Goal: Task Accomplishment & Management: Complete application form

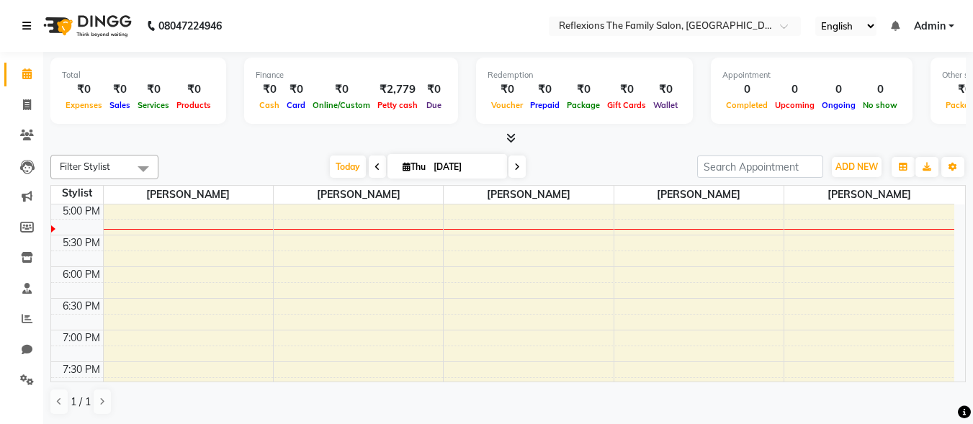
click at [27, 24] on icon at bounding box center [26, 26] width 9 height 10
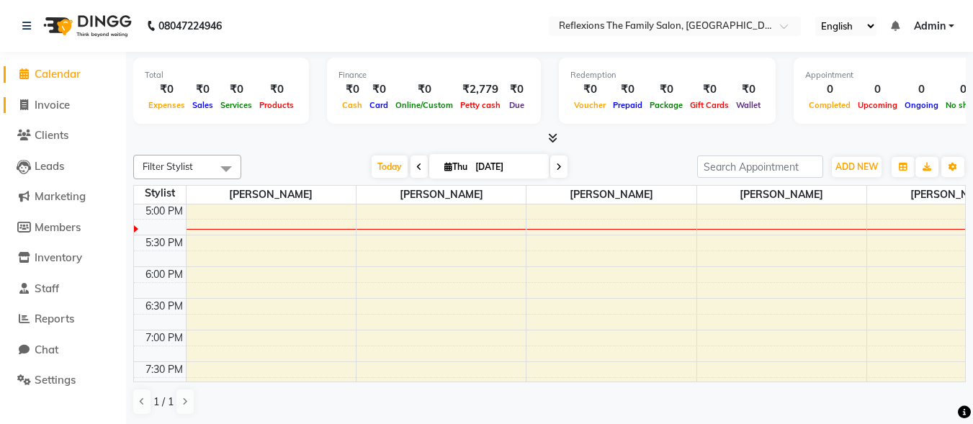
click at [57, 106] on span "Invoice" at bounding box center [52, 105] width 35 height 14
select select "service"
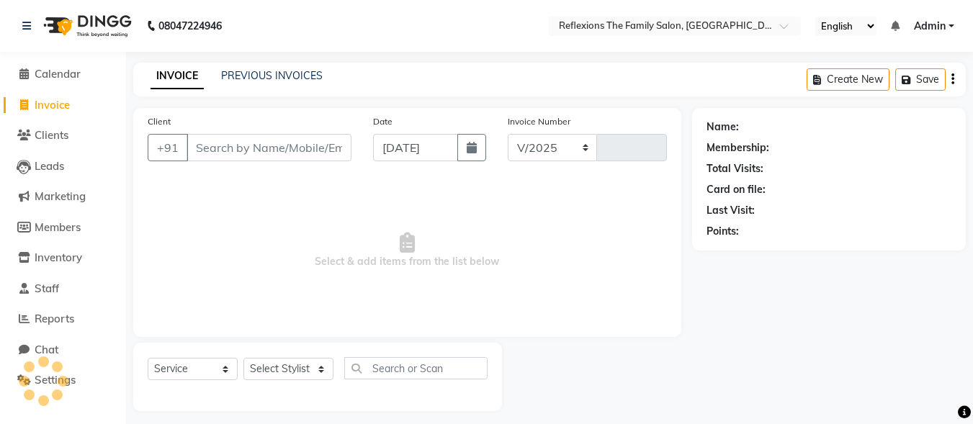
select select "824"
type input "0001"
click at [234, 151] on input "Client" at bounding box center [268, 147] width 165 height 27
click at [250, 80] on link "PREVIOUS INVOICES" at bounding box center [272, 75] width 102 height 13
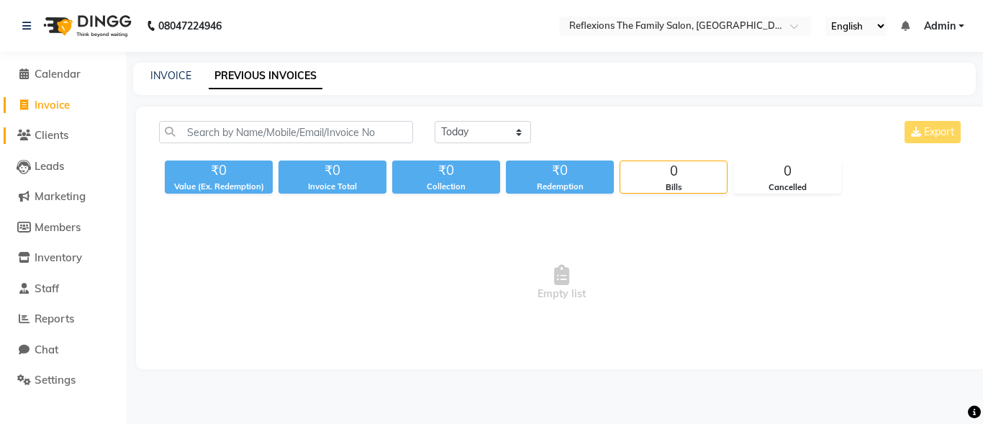
click at [48, 137] on span "Clients" at bounding box center [52, 135] width 34 height 14
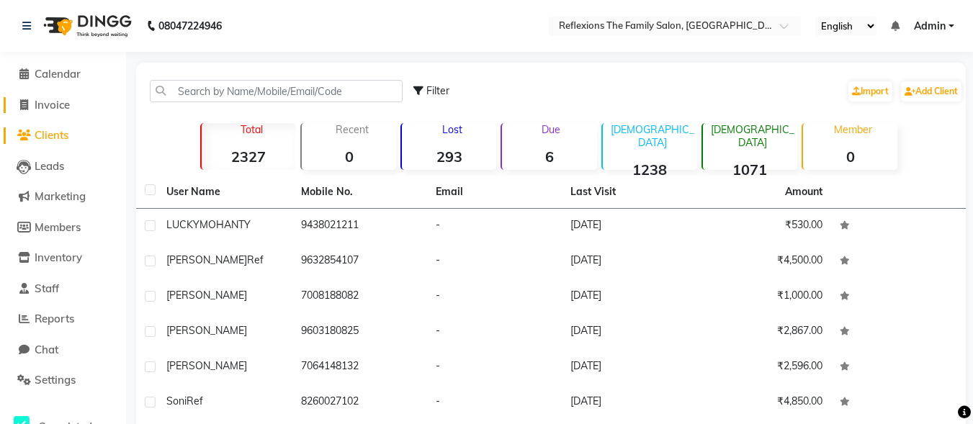
click at [50, 99] on span "Invoice" at bounding box center [52, 105] width 35 height 14
select select "service"
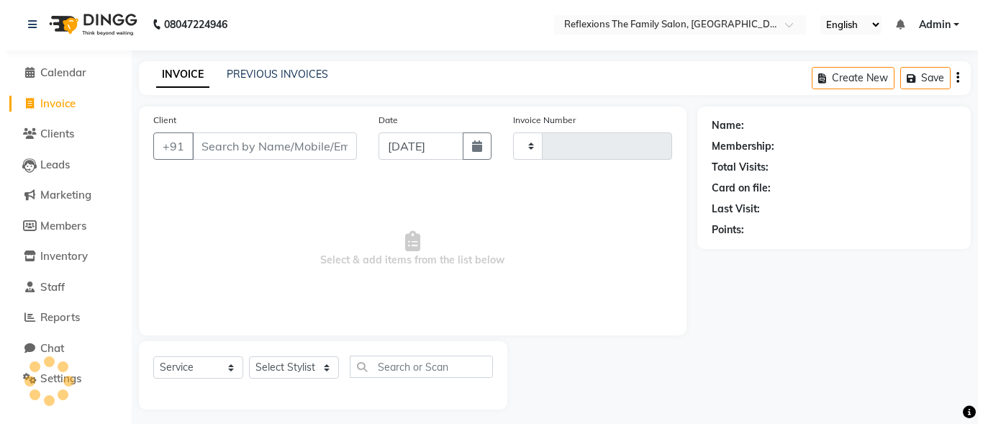
scroll to position [9, 0]
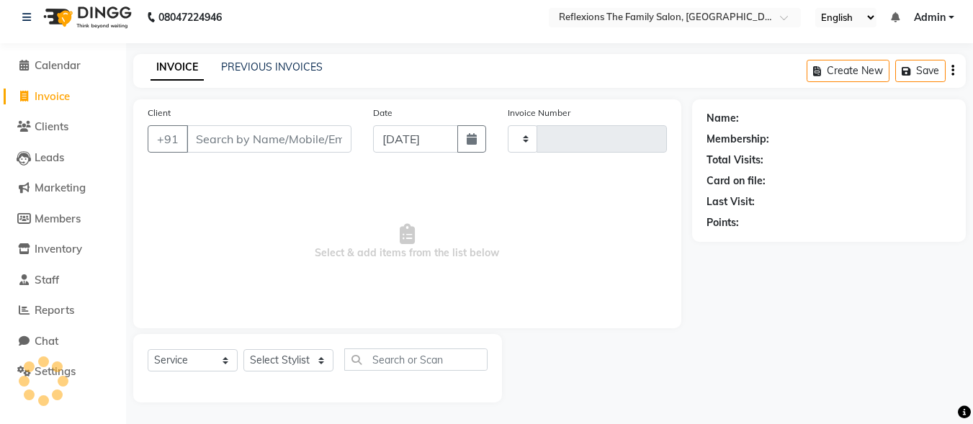
type input "0001"
select select "824"
click at [229, 140] on input "Client" at bounding box center [268, 138] width 165 height 27
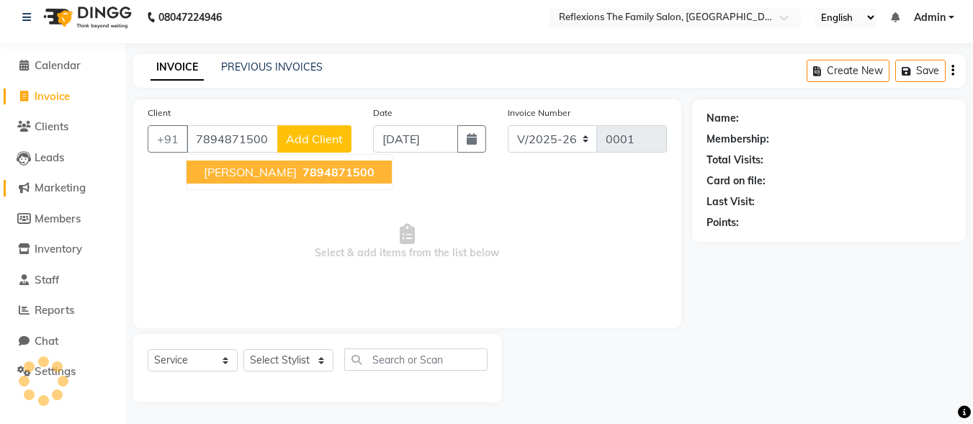
type input "7894871500"
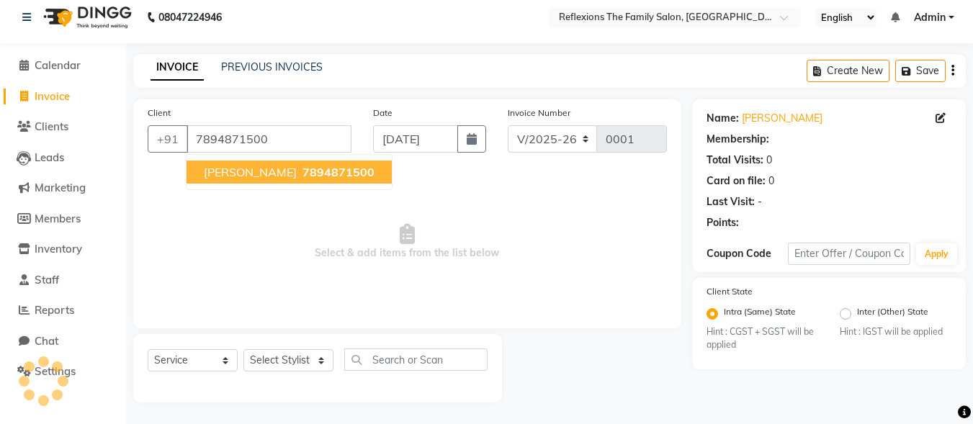
select select "1: Object"
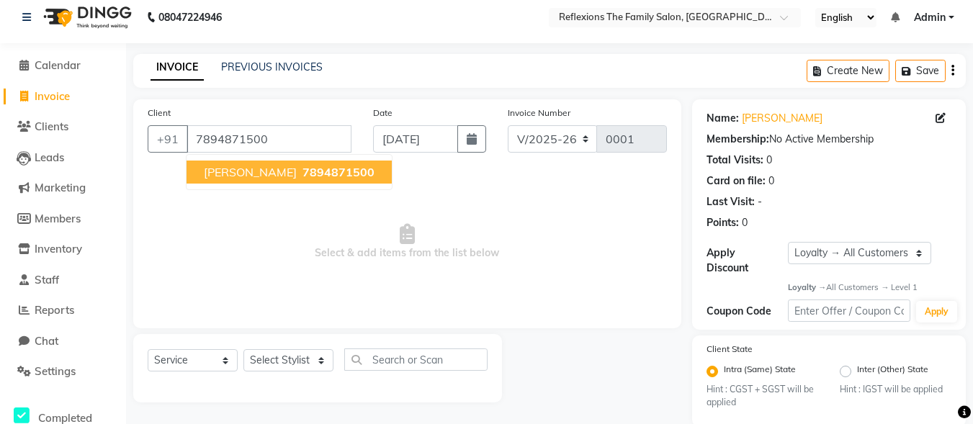
click at [245, 172] on span "[PERSON_NAME]" at bounding box center [250, 172] width 93 height 14
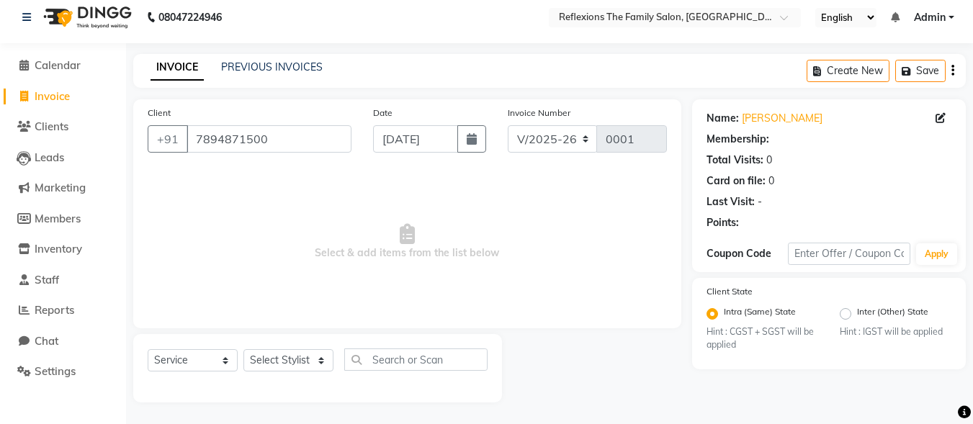
select select "1: Object"
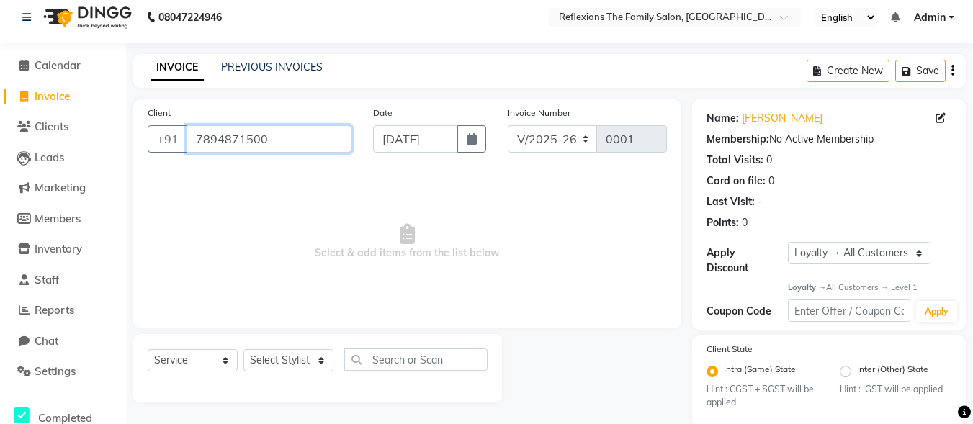
click at [289, 141] on input "7894871500" at bounding box center [268, 138] width 165 height 27
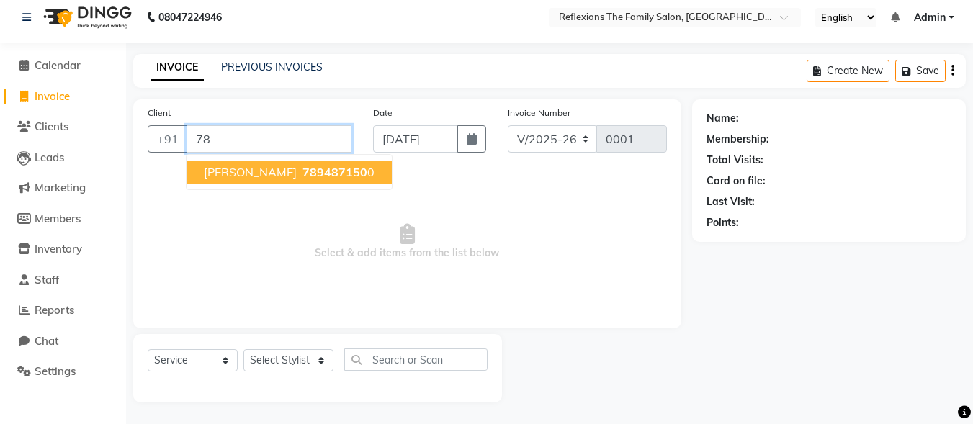
type input "7"
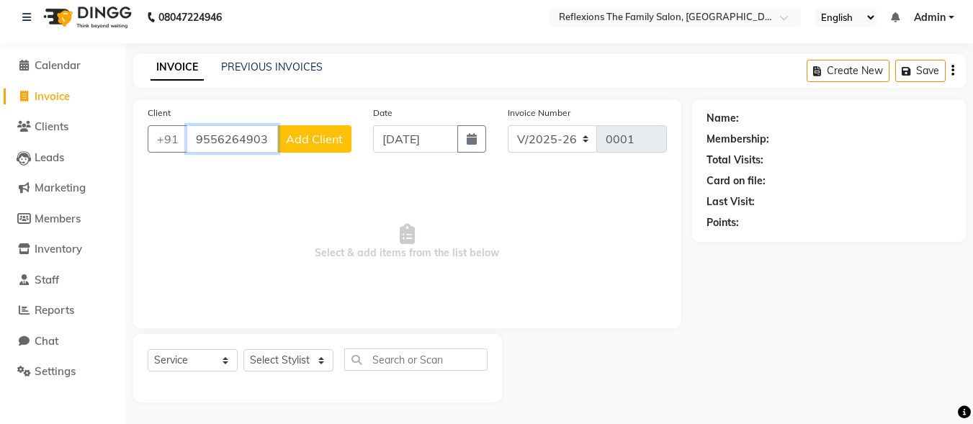
type input "9556264903"
click at [315, 136] on span "Add Client" at bounding box center [314, 139] width 57 height 14
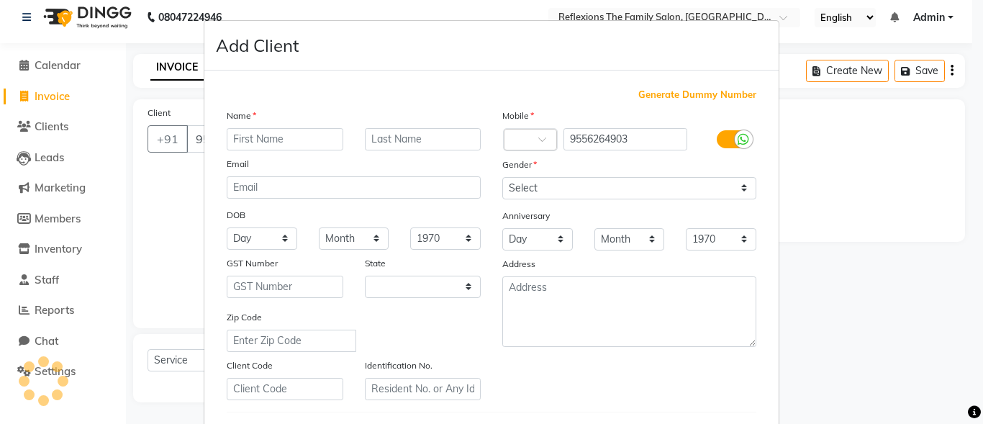
select select "22"
type input "sonalika"
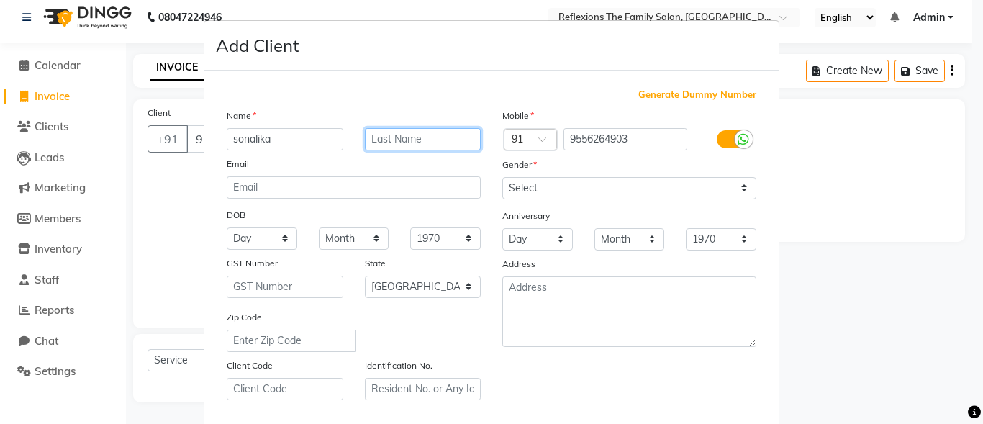
click at [384, 141] on input "text" at bounding box center [423, 139] width 117 height 22
type input "[PERSON_NAME]"
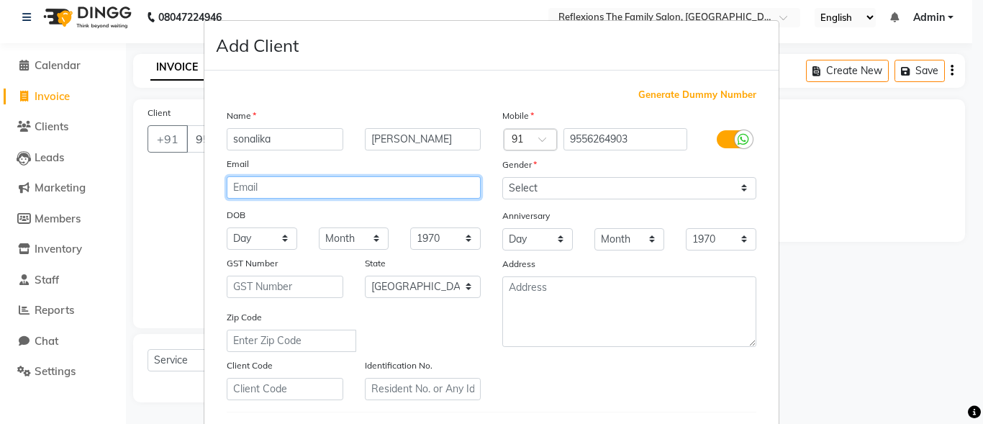
click at [280, 191] on input "email" at bounding box center [354, 187] width 254 height 22
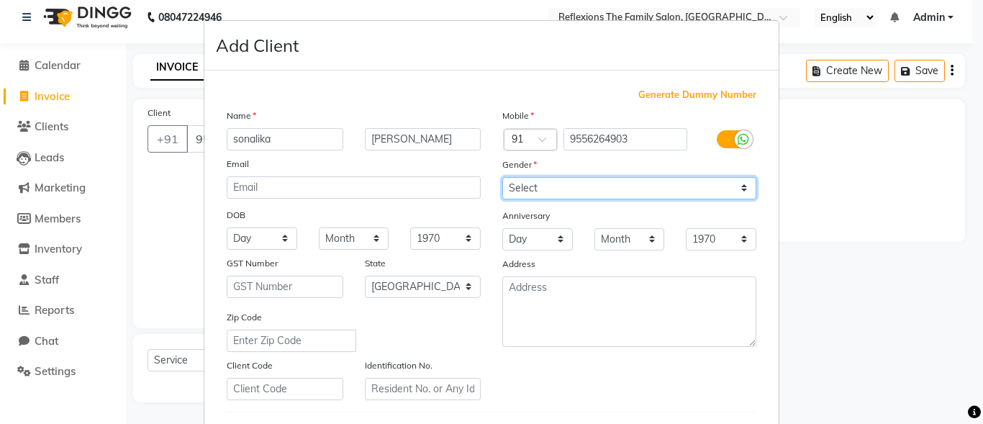
click at [622, 182] on select "Select [DEMOGRAPHIC_DATA] [DEMOGRAPHIC_DATA] Other Prefer Not To Say" at bounding box center [629, 188] width 254 height 22
select select "[DEMOGRAPHIC_DATA]"
click at [502, 177] on select "Select [DEMOGRAPHIC_DATA] [DEMOGRAPHIC_DATA] Other Prefer Not To Say" at bounding box center [629, 188] width 254 height 22
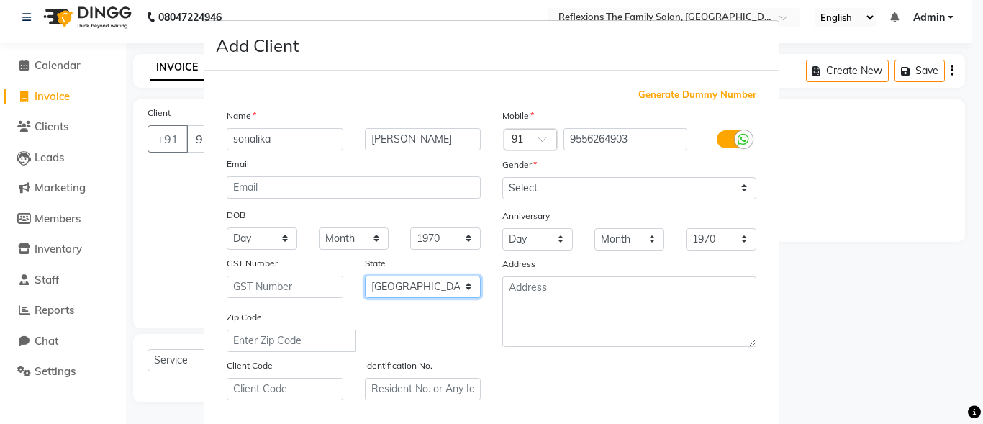
click at [454, 288] on select "Select [GEOGRAPHIC_DATA] [GEOGRAPHIC_DATA] [GEOGRAPHIC_DATA] [GEOGRAPHIC_DATA] …" at bounding box center [423, 287] width 117 height 22
select select "29"
click at [365, 276] on select "Select [GEOGRAPHIC_DATA] [GEOGRAPHIC_DATA] [GEOGRAPHIC_DATA] [GEOGRAPHIC_DATA] …" at bounding box center [423, 287] width 117 height 22
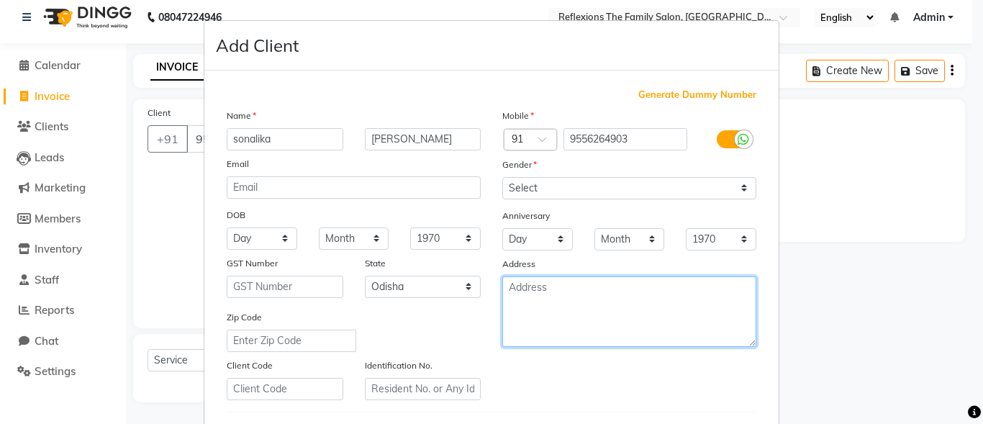
click at [570, 295] on textarea at bounding box center [629, 311] width 254 height 71
type textarea "cuttack"
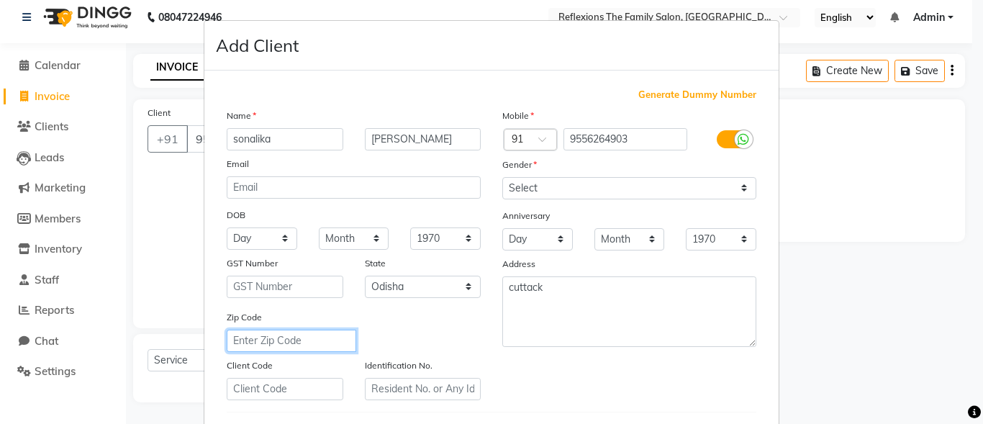
click at [329, 341] on input "text" at bounding box center [292, 341] width 130 height 22
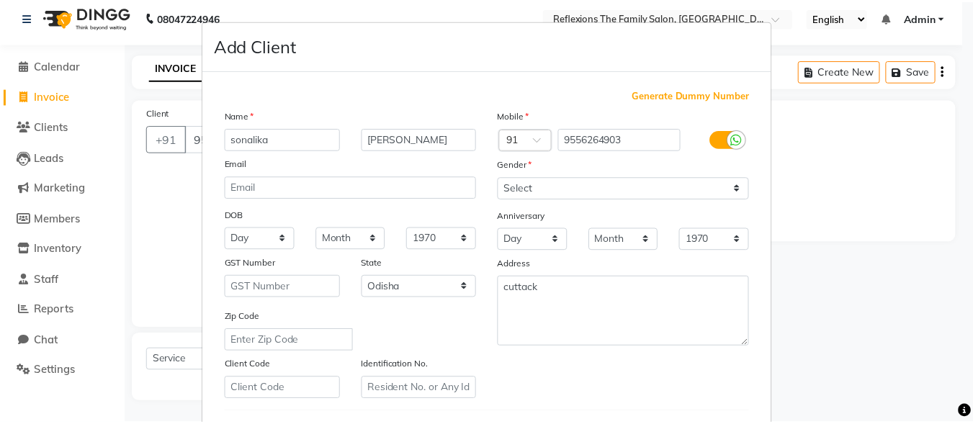
scroll to position [240, 0]
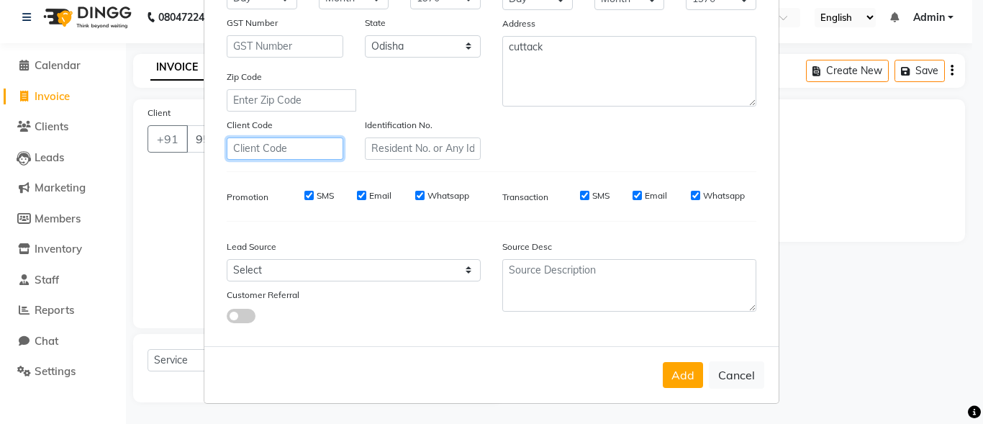
click at [308, 147] on input "text" at bounding box center [285, 148] width 117 height 22
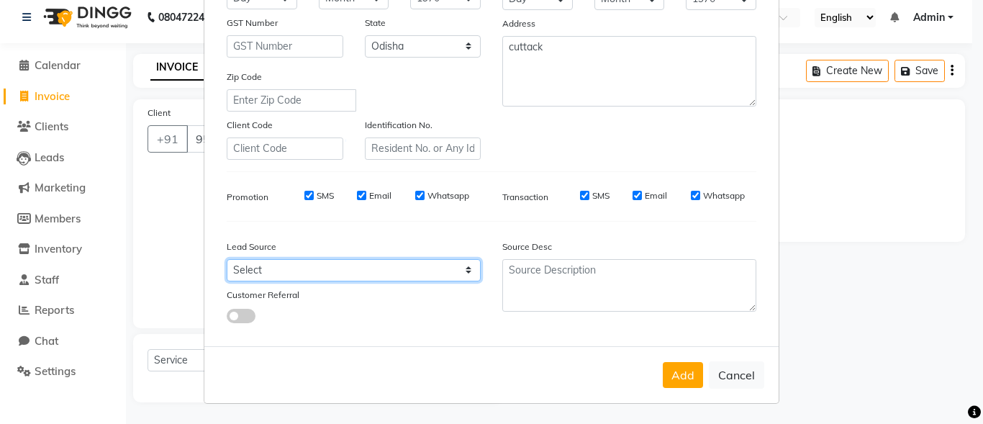
click at [351, 278] on select "Select Walk-in Referral Internet Friend Word of Mouth Advertisement Facebook Ju…" at bounding box center [354, 270] width 254 height 22
select select "24607"
click at [227, 259] on select "Select Walk-in Referral Internet Friend Word of Mouth Advertisement Facebook Ju…" at bounding box center [354, 270] width 254 height 22
click at [338, 274] on select "Select Walk-in Referral Internet Friend Word of Mouth Advertisement Facebook Ju…" at bounding box center [354, 270] width 254 height 22
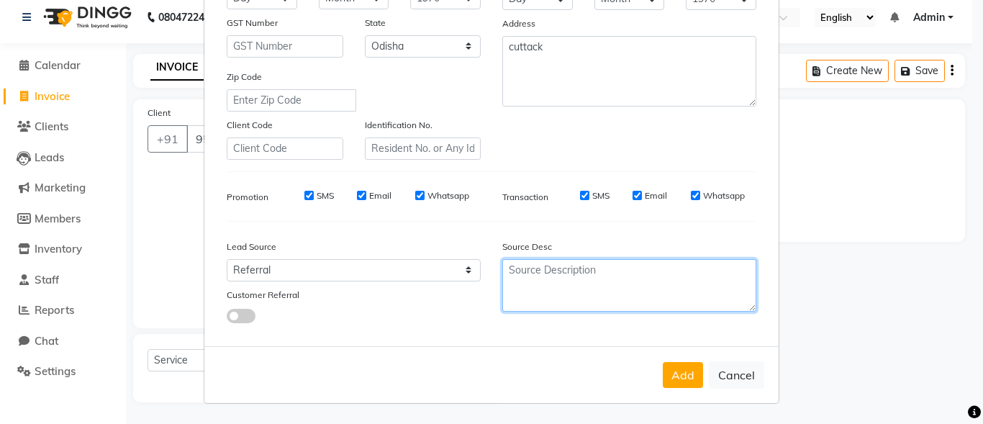
click at [649, 274] on textarea at bounding box center [629, 285] width 254 height 53
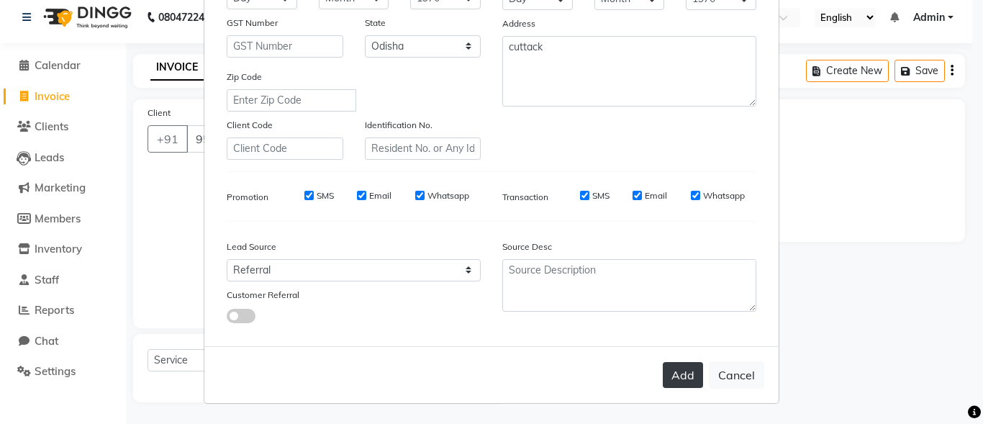
click at [669, 376] on button "Add" at bounding box center [683, 375] width 40 height 26
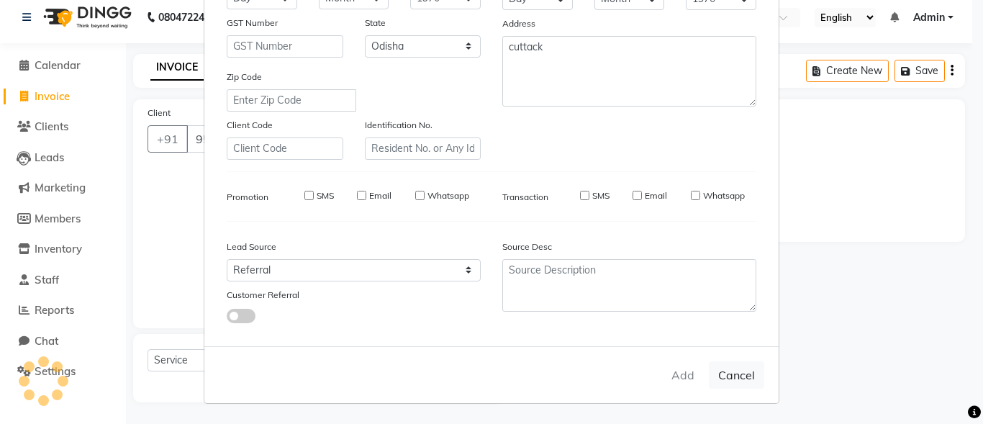
select select
select select "null"
select select
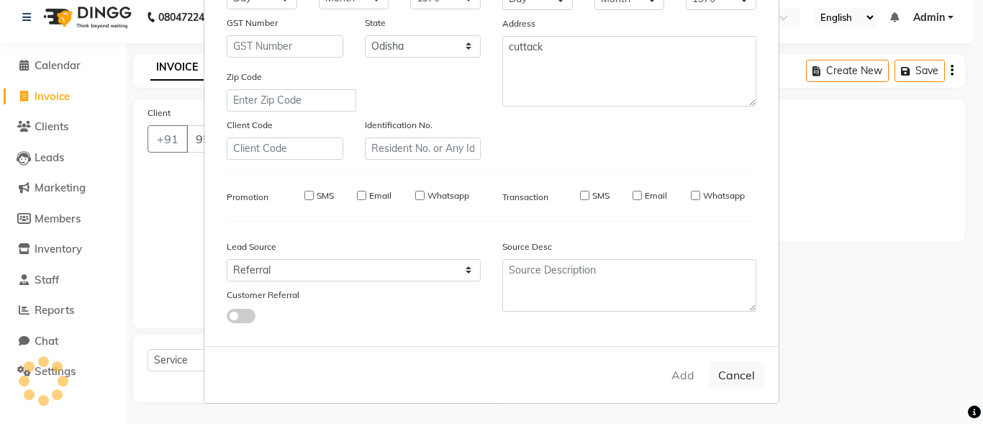
select select
checkbox input "false"
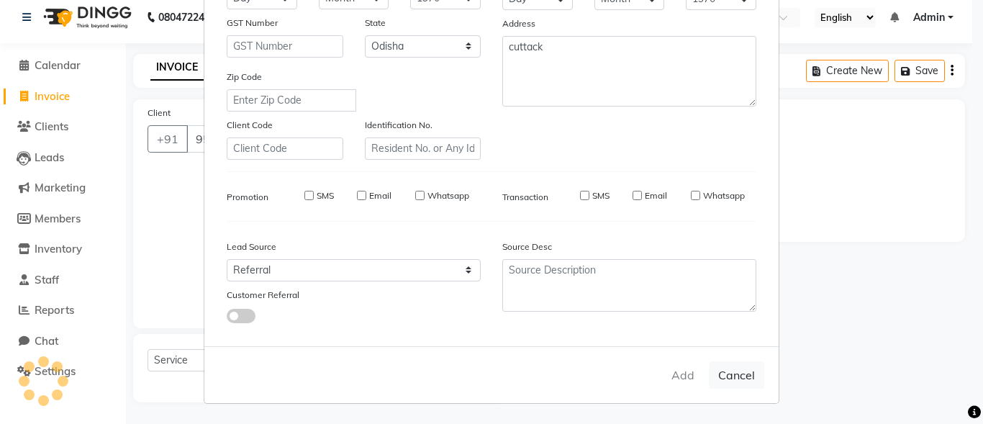
checkbox input "false"
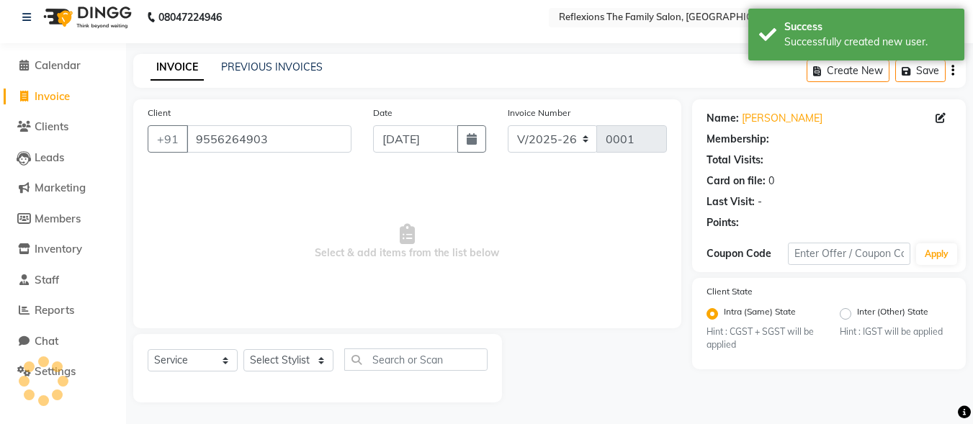
radio input "false"
radio input "true"
select select "1: Object"
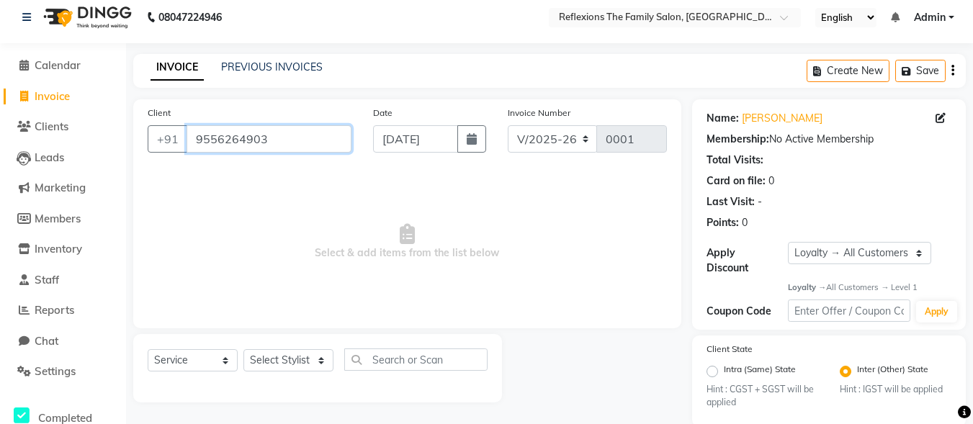
click at [316, 140] on input "9556264903" at bounding box center [268, 138] width 165 height 27
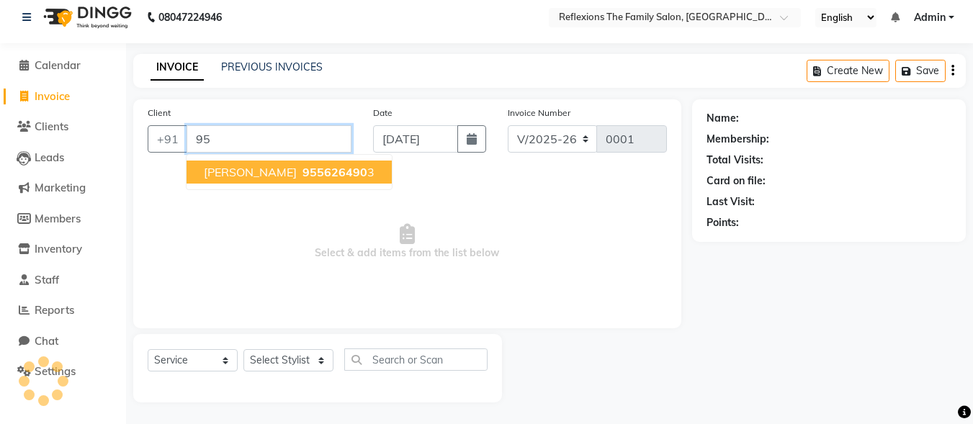
type input "9"
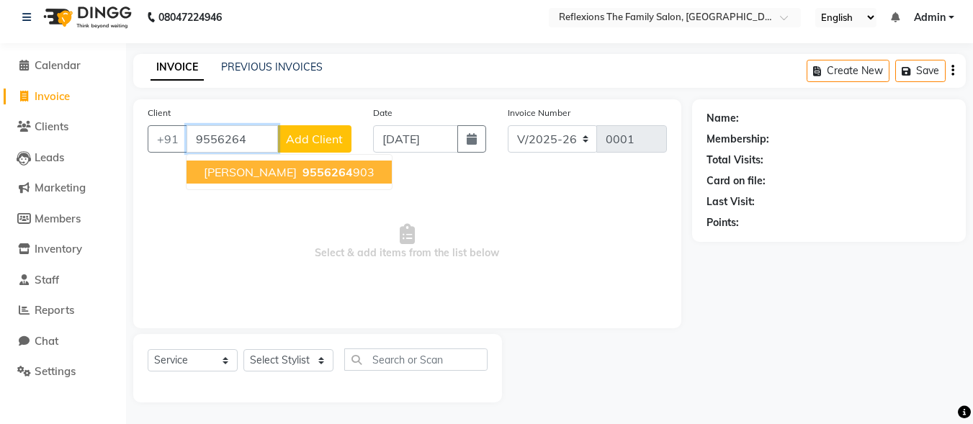
click at [373, 176] on button "[PERSON_NAME] 9556264 903" at bounding box center [288, 172] width 205 height 23
type input "9556264903"
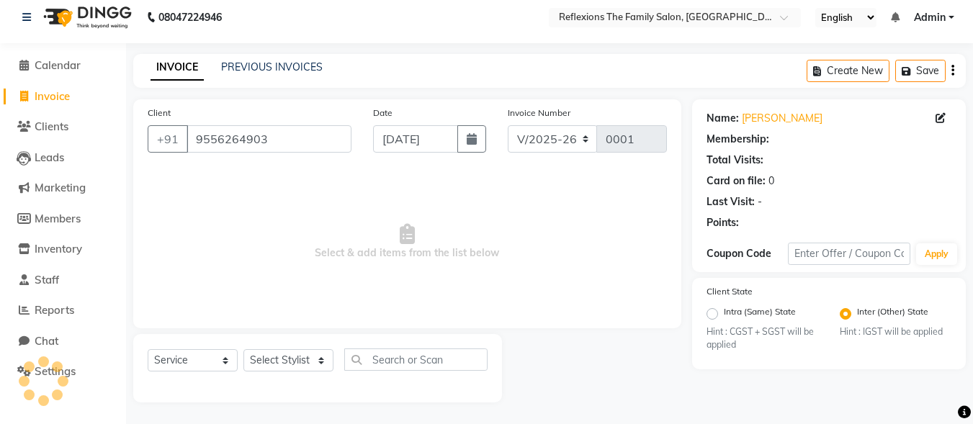
select select "1: Object"
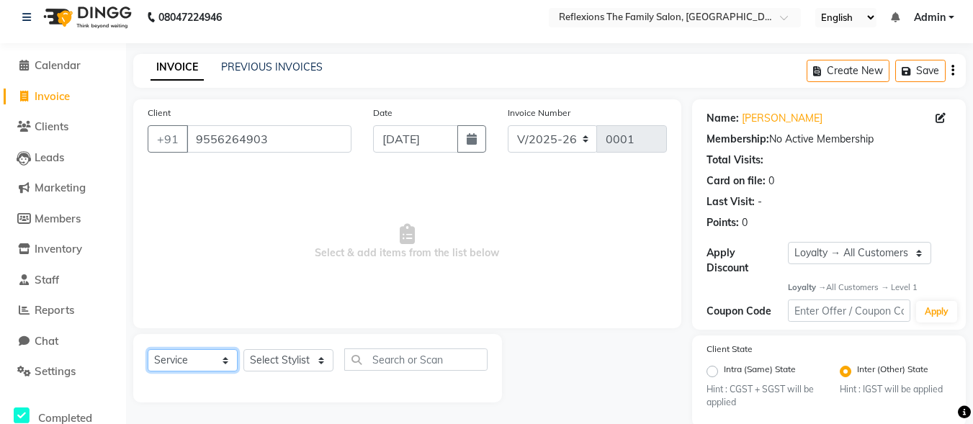
click at [203, 356] on select "Select Service Product Membership Package Voucher Prepaid Gift Card" at bounding box center [193, 360] width 90 height 22
click at [148, 349] on select "Select Service Product Membership Package Voucher Prepaid Gift Card" at bounding box center [193, 360] width 90 height 22
click at [279, 356] on select "Select Stylist [PERSON_NAME] [PERSON_NAME] [PERSON_NAME] [PERSON_NAME]" at bounding box center [288, 360] width 90 height 22
select select "13617"
click at [243, 349] on select "Select Stylist [PERSON_NAME] [PERSON_NAME] [PERSON_NAME] [PERSON_NAME]" at bounding box center [288, 360] width 90 height 22
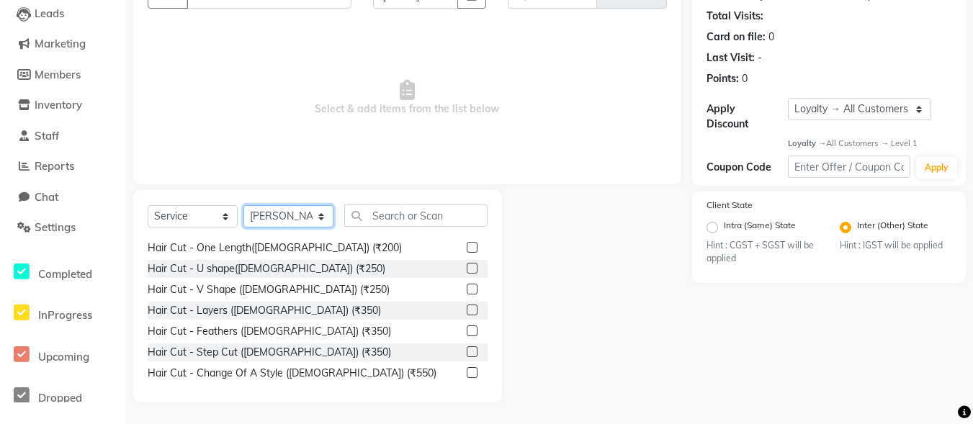
scroll to position [230, 0]
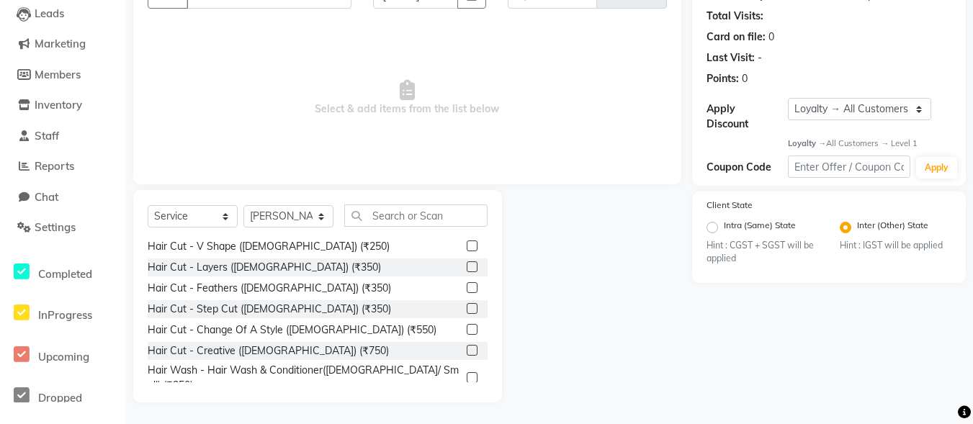
click at [466, 308] on label at bounding box center [471, 308] width 11 height 11
click at [466, 308] on input "checkbox" at bounding box center [470, 309] width 9 height 9
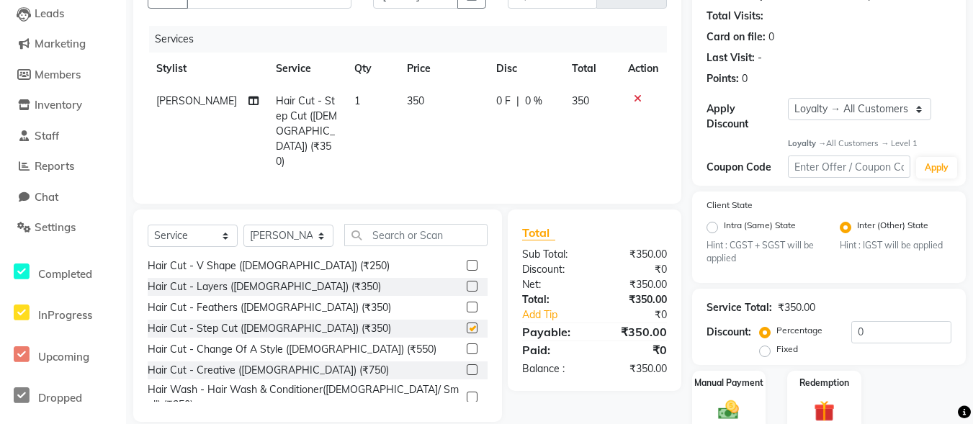
checkbox input "false"
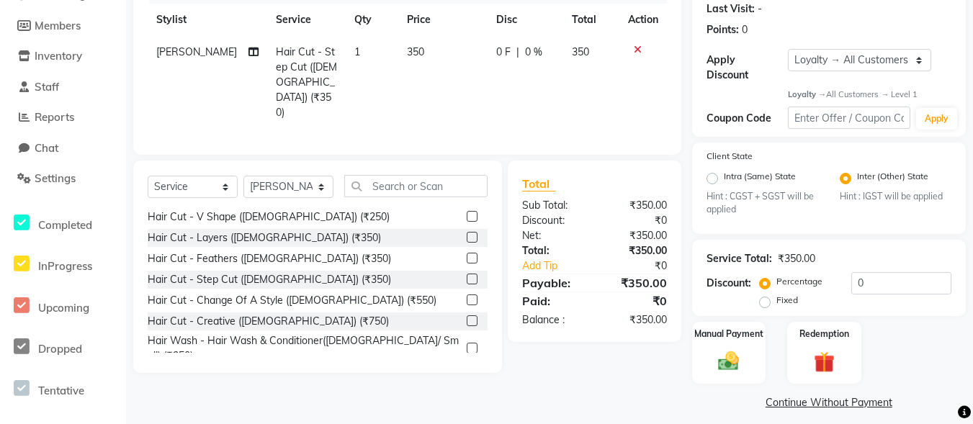
scroll to position [212, 0]
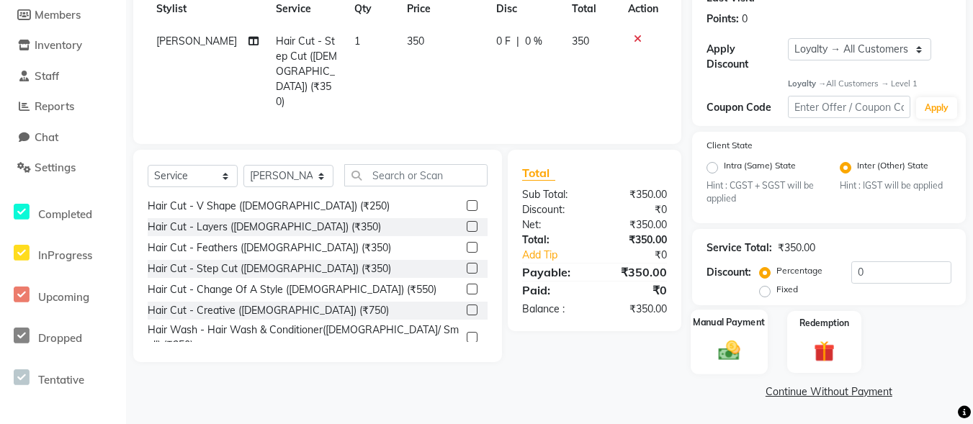
click at [731, 336] on div "Manual Payment" at bounding box center [728, 342] width 77 height 64
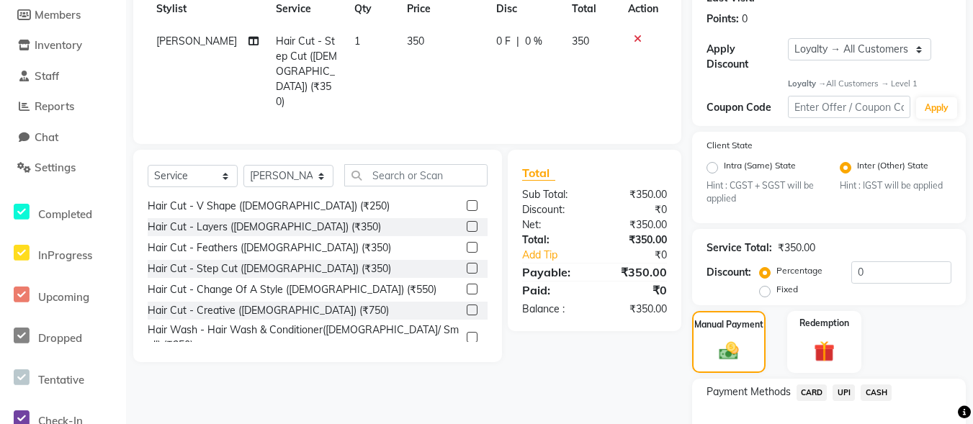
scroll to position [304, 0]
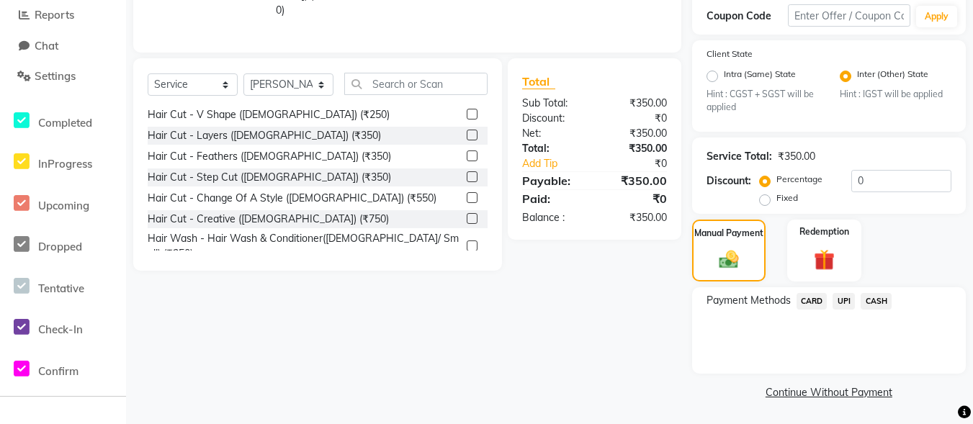
click at [873, 303] on span "CASH" at bounding box center [875, 301] width 31 height 17
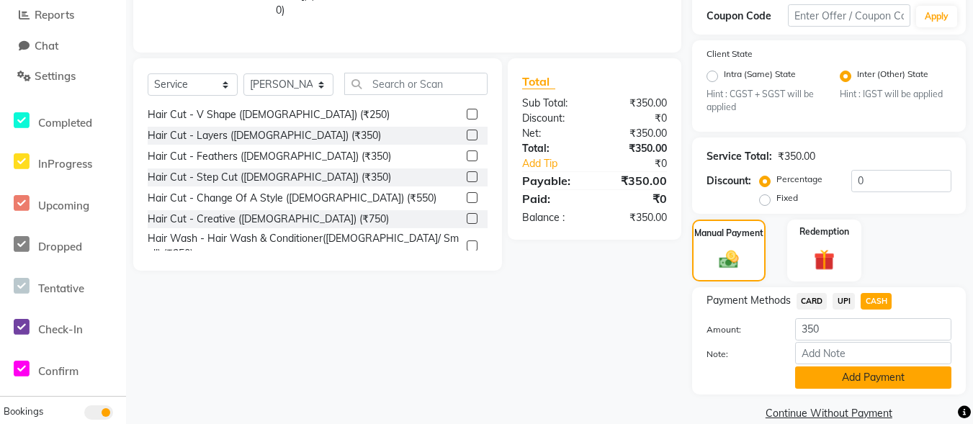
click at [906, 381] on button "Add Payment" at bounding box center [873, 377] width 156 height 22
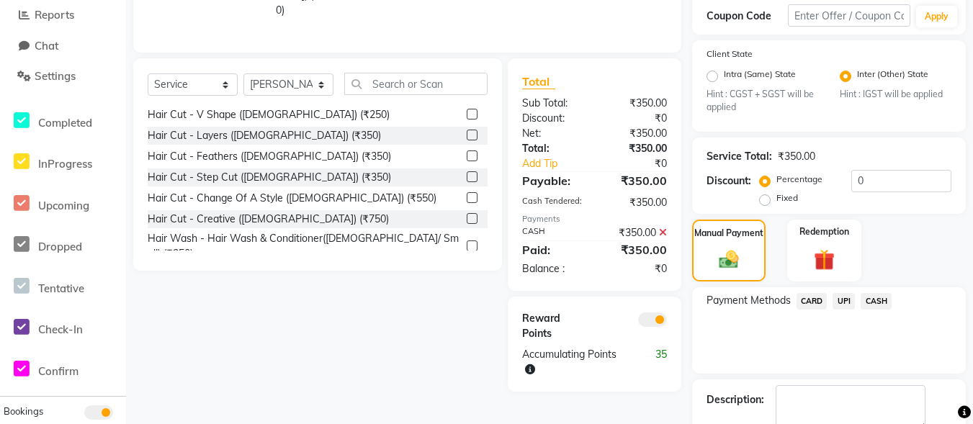
scroll to position [385, 0]
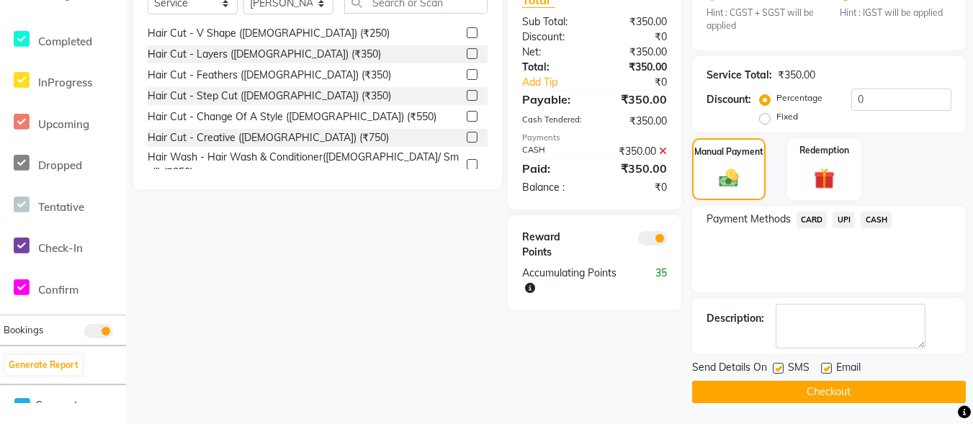
click at [780, 371] on label at bounding box center [777, 368] width 11 height 11
click at [780, 371] on input "checkbox" at bounding box center [776, 368] width 9 height 9
checkbox input "false"
click at [823, 370] on label at bounding box center [826, 368] width 11 height 11
click at [823, 370] on input "checkbox" at bounding box center [825, 368] width 9 height 9
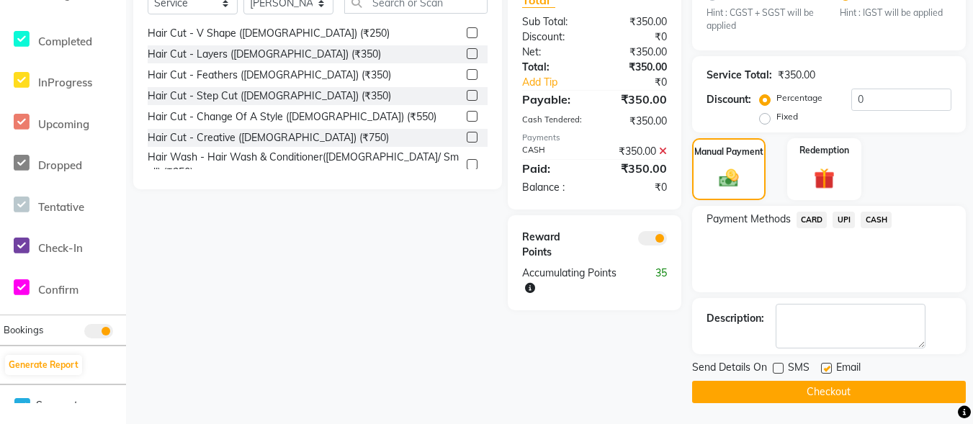
checkbox input "false"
click at [777, 366] on label at bounding box center [777, 368] width 11 height 11
click at [777, 366] on input "checkbox" at bounding box center [776, 368] width 9 height 9
checkbox input "true"
click at [875, 394] on button "Checkout" at bounding box center [829, 392] width 274 height 22
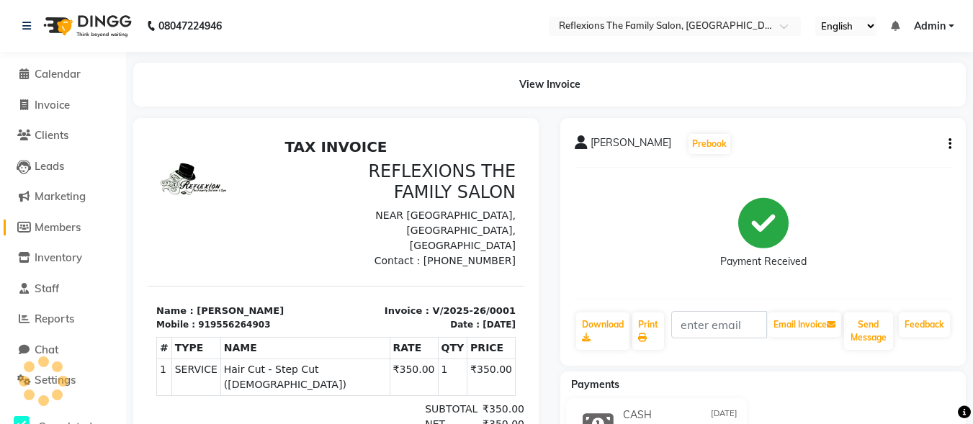
click at [66, 222] on span "Members" at bounding box center [58, 227] width 46 height 14
select select
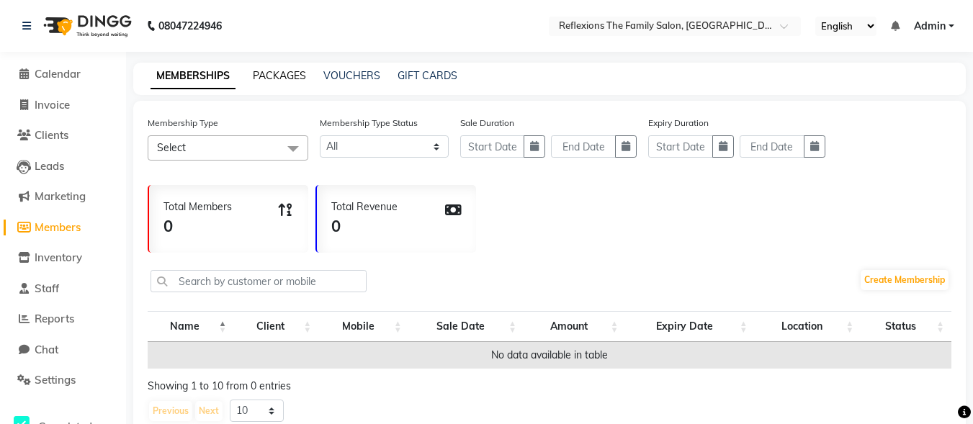
click at [299, 76] on link "PACKAGES" at bounding box center [279, 75] width 53 height 13
select select
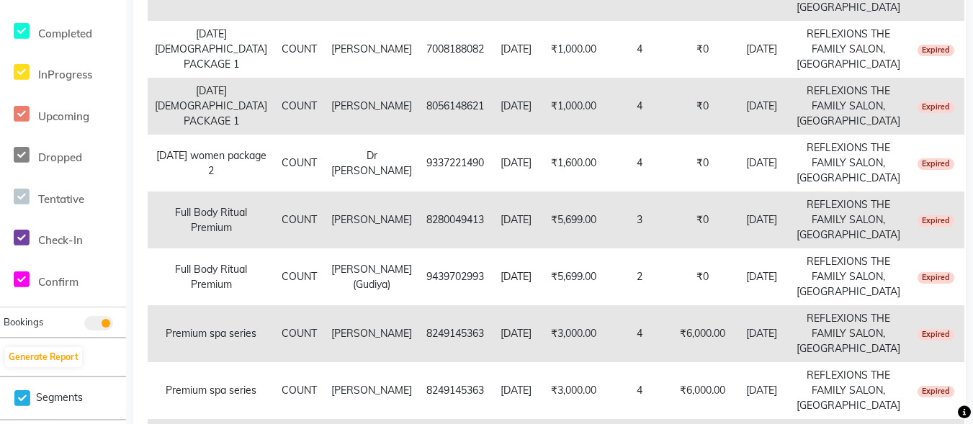
scroll to position [22, 0]
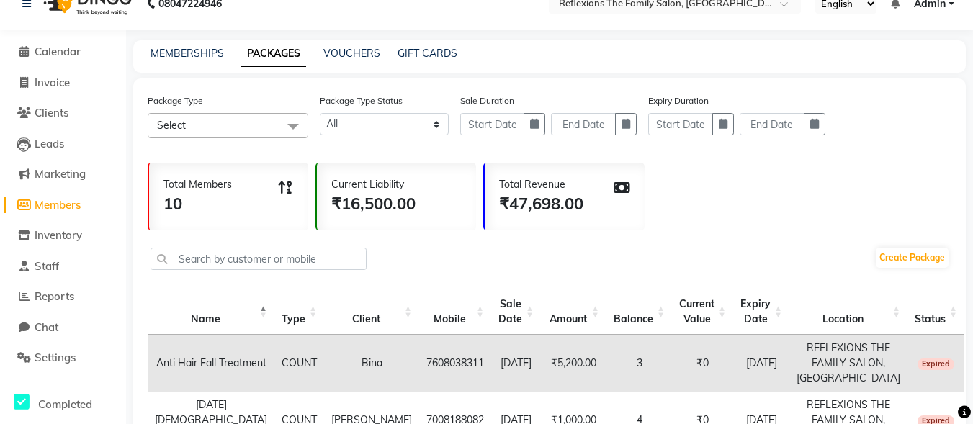
click at [350, 45] on div "MEMBERSHIPS PACKAGES VOUCHERS GIFT CARDS" at bounding box center [549, 56] width 832 height 32
click at [351, 60] on div "VOUCHERS" at bounding box center [351, 53] width 57 height 15
click at [344, 56] on link "VOUCHERS" at bounding box center [351, 53] width 57 height 13
select select
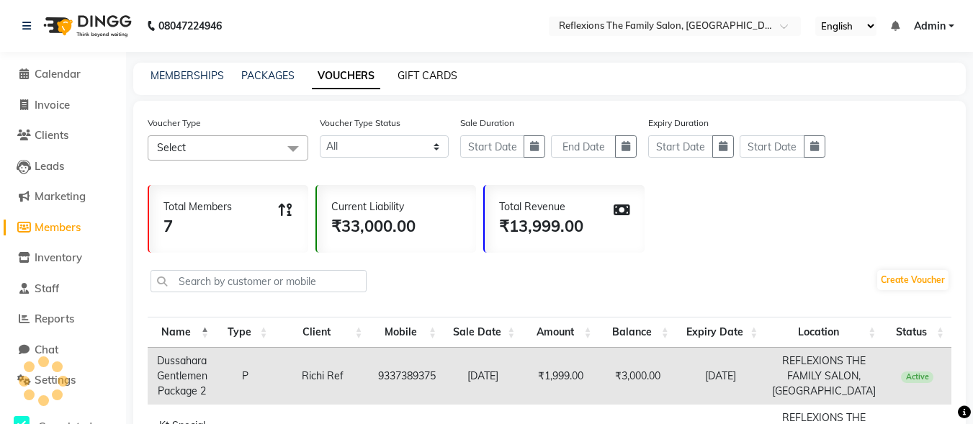
click at [427, 74] on link "GIFT CARDS" at bounding box center [427, 75] width 60 height 13
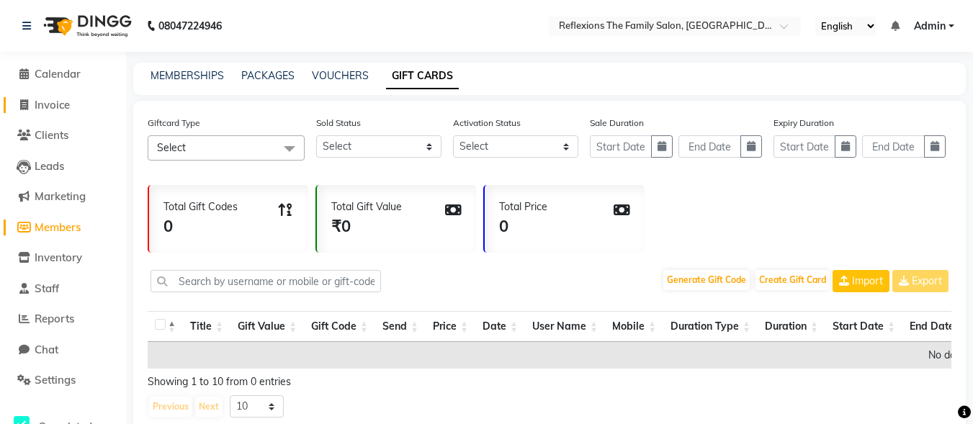
click at [57, 109] on span "Invoice" at bounding box center [52, 105] width 35 height 14
select select "service"
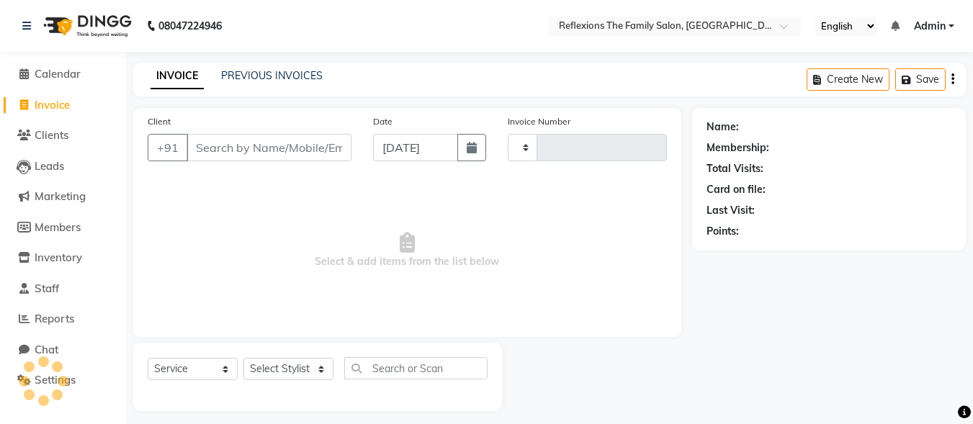
scroll to position [9, 0]
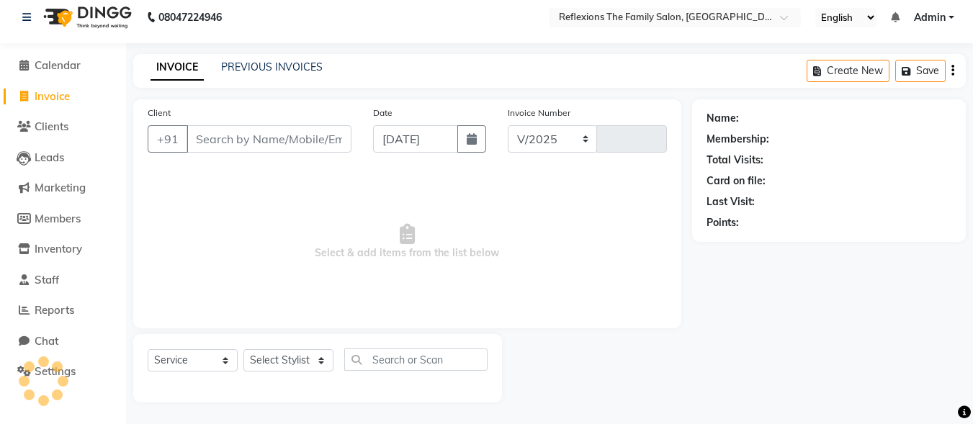
select select "824"
type input "0002"
click at [292, 59] on div "INVOICE PREVIOUS INVOICES Create New Save" at bounding box center [549, 71] width 832 height 34
click at [269, 66] on link "PREVIOUS INVOICES" at bounding box center [272, 66] width 102 height 13
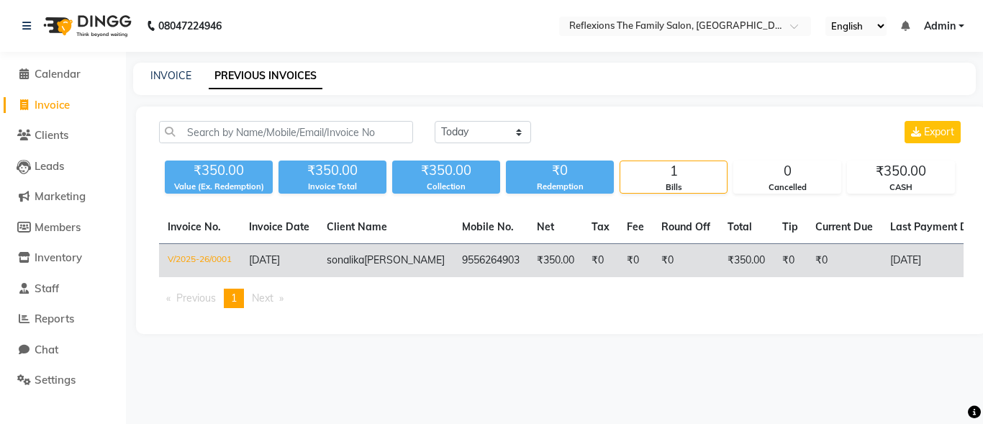
click at [215, 258] on td "V/2025-26/0001" at bounding box center [199, 261] width 81 height 34
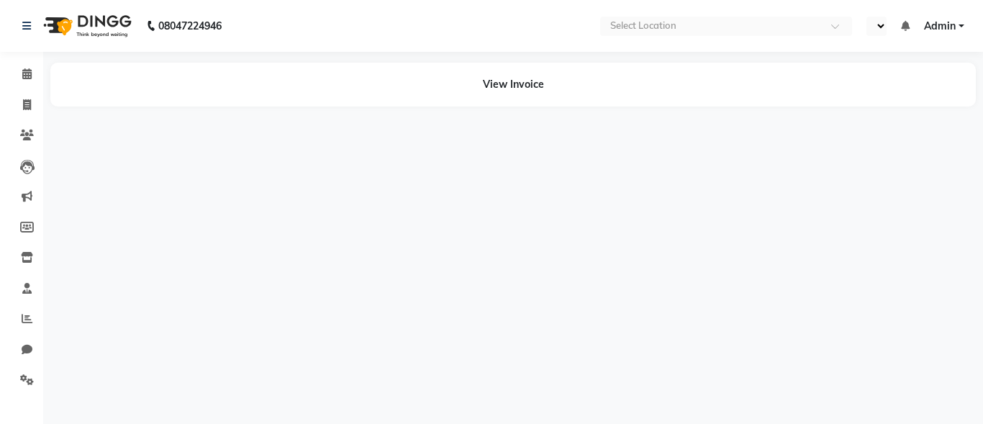
select select "en"
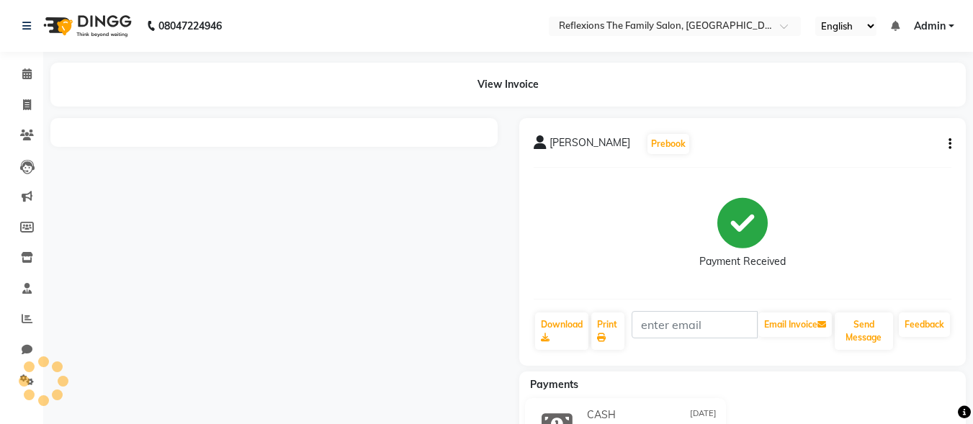
click at [20, 25] on div "08047224946" at bounding box center [122, 26] width 221 height 40
click at [24, 30] on icon at bounding box center [26, 26] width 9 height 10
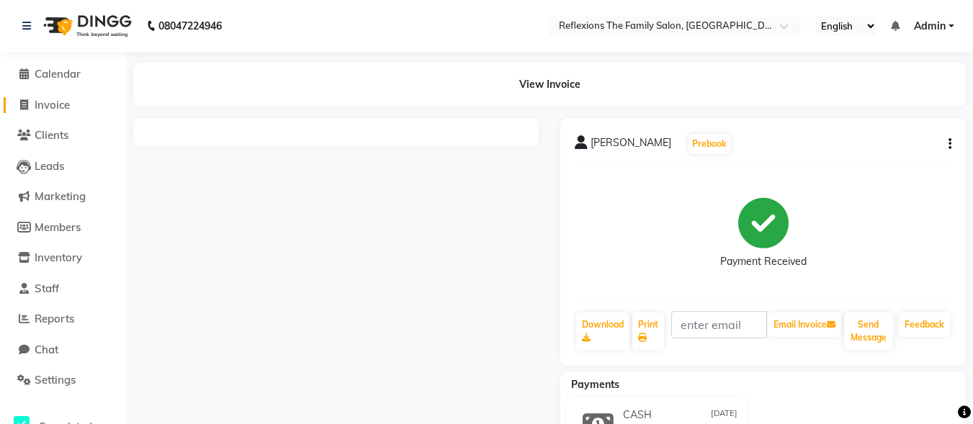
click at [58, 107] on span "Invoice" at bounding box center [52, 105] width 35 height 14
select select "service"
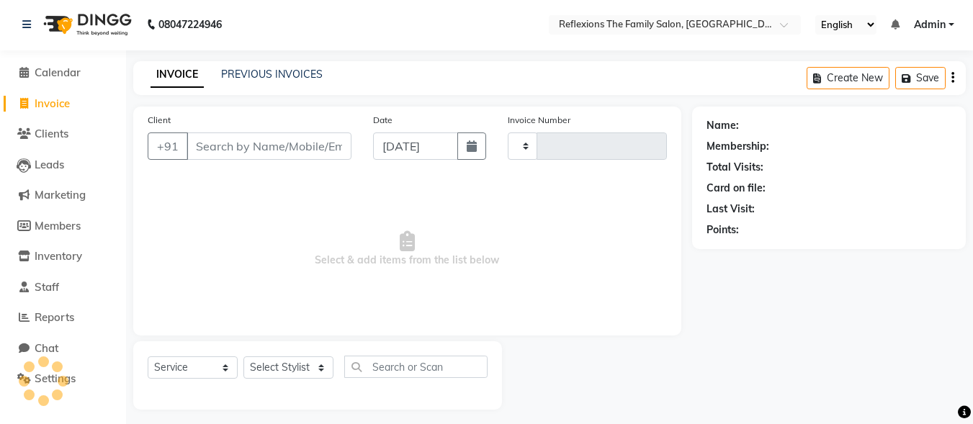
scroll to position [9, 0]
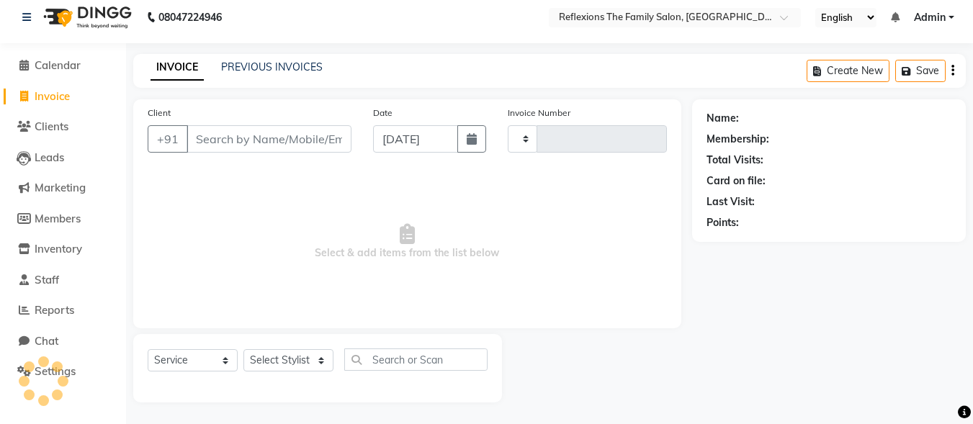
type input "0002"
select select "824"
click at [66, 184] on span "Marketing" at bounding box center [60, 188] width 51 height 14
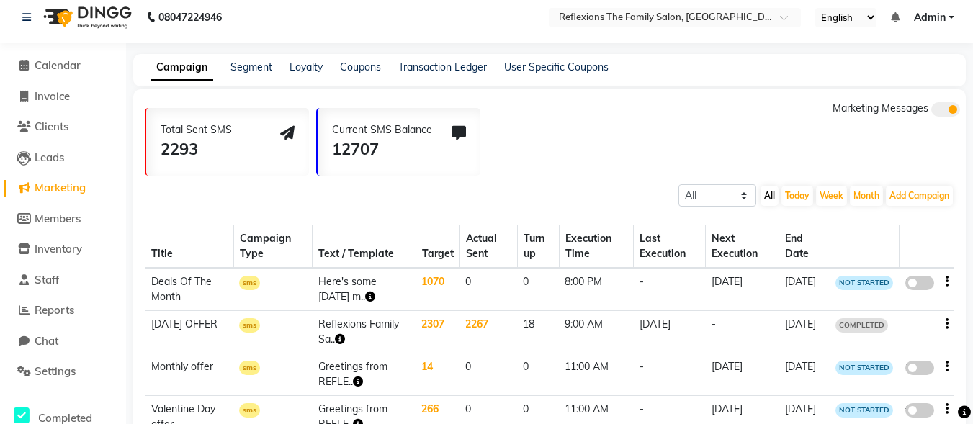
click at [66, 183] on span "Marketing" at bounding box center [60, 188] width 51 height 14
